Goal: Task Accomplishment & Management: Use online tool/utility

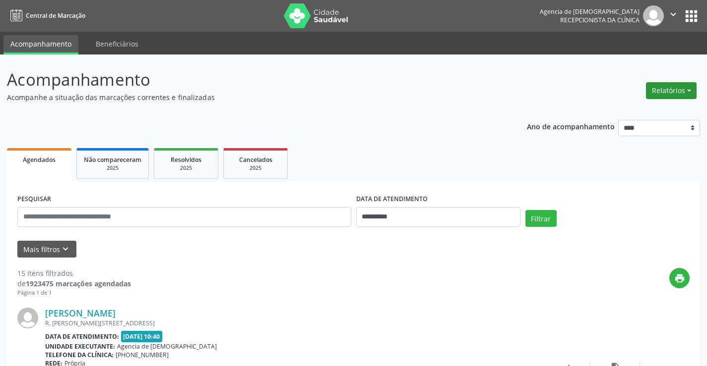
click at [669, 86] on button "Relatórios" at bounding box center [671, 90] width 51 height 17
click at [613, 117] on link "Agendamentos" at bounding box center [642, 112] width 107 height 14
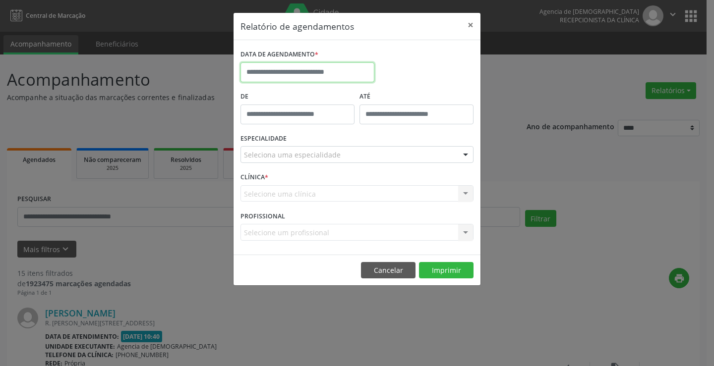
click at [314, 65] on input "text" at bounding box center [308, 72] width 134 height 20
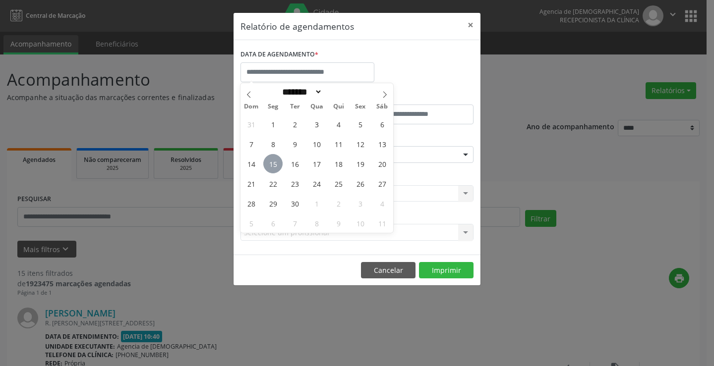
click at [270, 165] on span "15" at bounding box center [272, 163] width 19 height 19
type input "**********"
click at [270, 165] on span "15" at bounding box center [272, 163] width 19 height 19
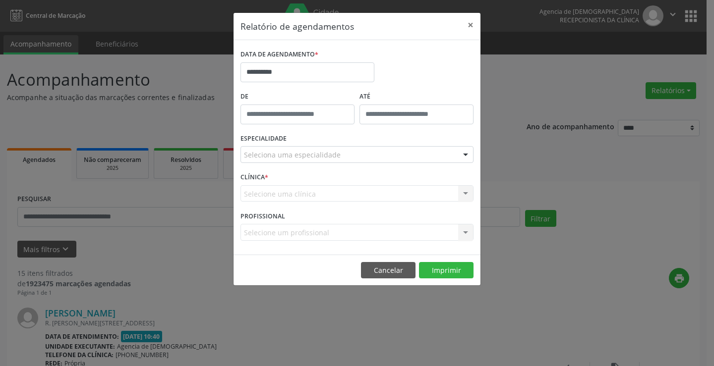
click at [333, 161] on div "Seleciona uma especialidade" at bounding box center [357, 154] width 233 height 17
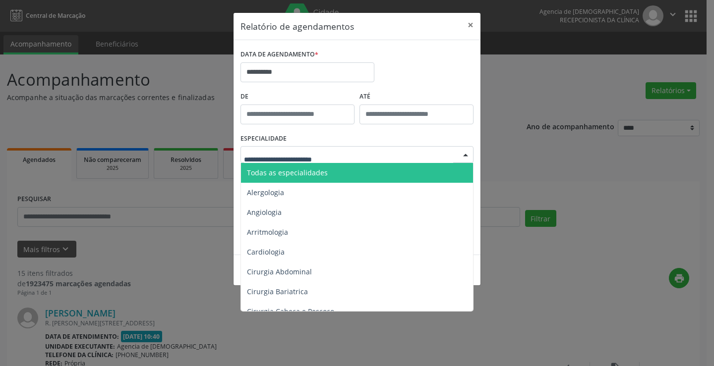
click at [333, 168] on span "Todas as especialidades" at bounding box center [358, 173] width 234 height 20
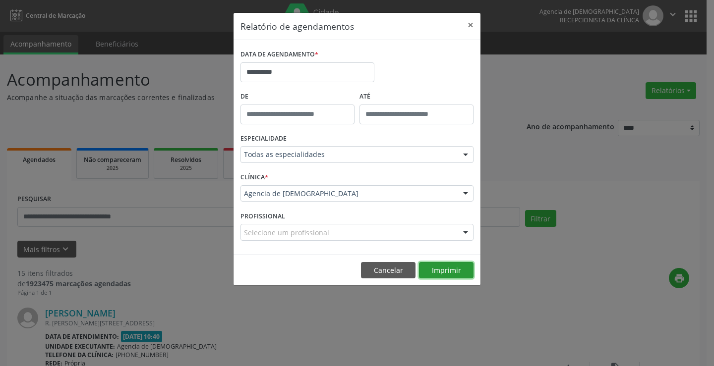
click at [443, 265] on button "Imprimir" at bounding box center [446, 270] width 55 height 17
